Goal: Task Accomplishment & Management: Manage account settings

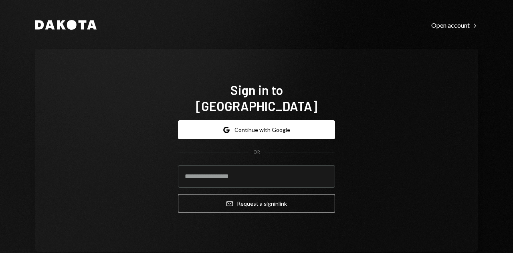
click at [284, 114] on div "Google Continue with Google OR Email Request a sign in link" at bounding box center [256, 166] width 157 height 105
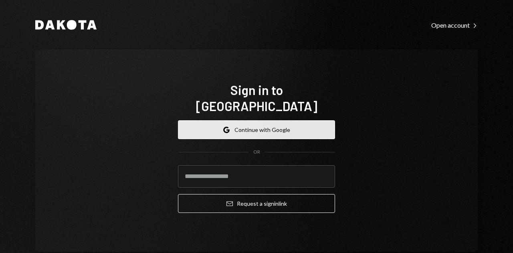
click at [281, 120] on button "Google Continue with Google" at bounding box center [256, 129] width 157 height 19
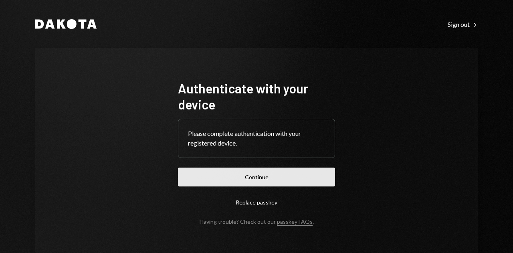
click at [247, 178] on button "Continue" at bounding box center [256, 177] width 157 height 19
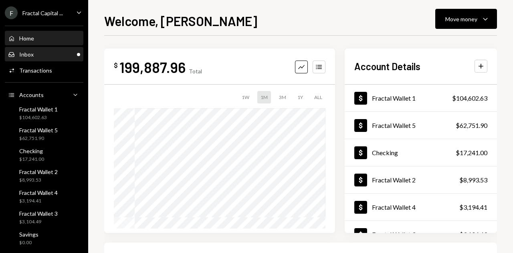
click at [42, 56] on div "Inbox Inbox" at bounding box center [44, 54] width 72 height 7
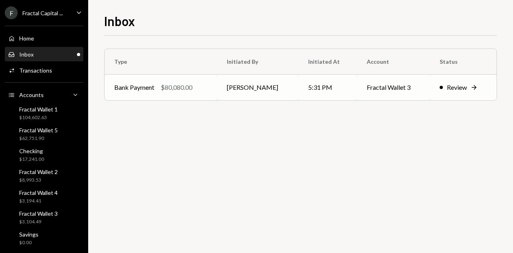
click at [455, 85] on div "Review" at bounding box center [457, 88] width 20 height 10
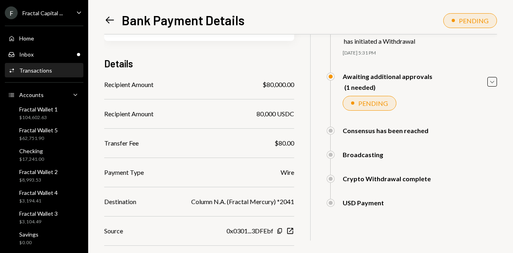
scroll to position [47, 0]
click at [495, 83] on icon "Caret Down" at bounding box center [492, 82] width 9 height 9
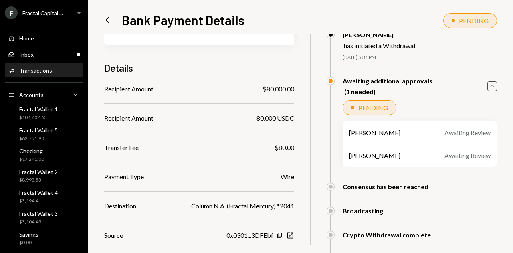
scroll to position [0, 0]
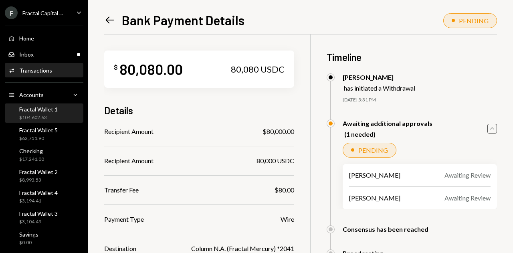
click at [43, 112] on div "Fractal Wallet 1" at bounding box center [38, 109] width 38 height 7
